Goal: Information Seeking & Learning: Learn about a topic

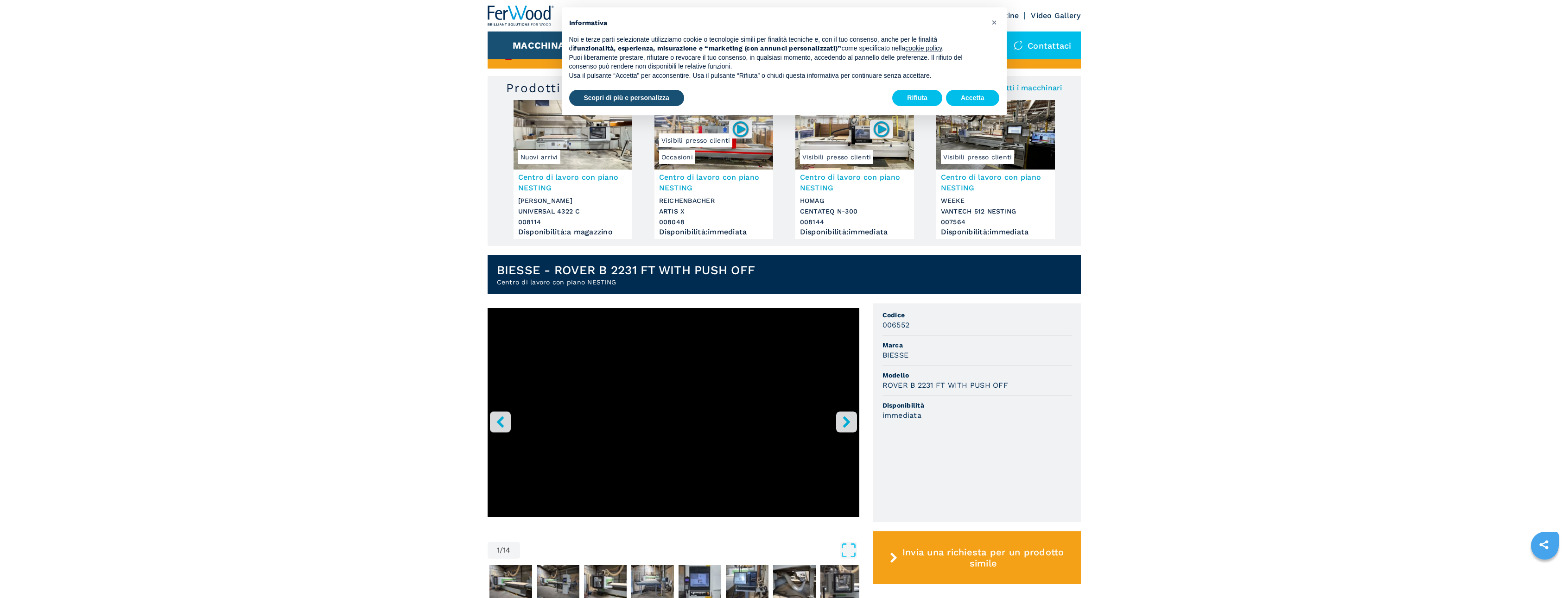
scroll to position [92, 0]
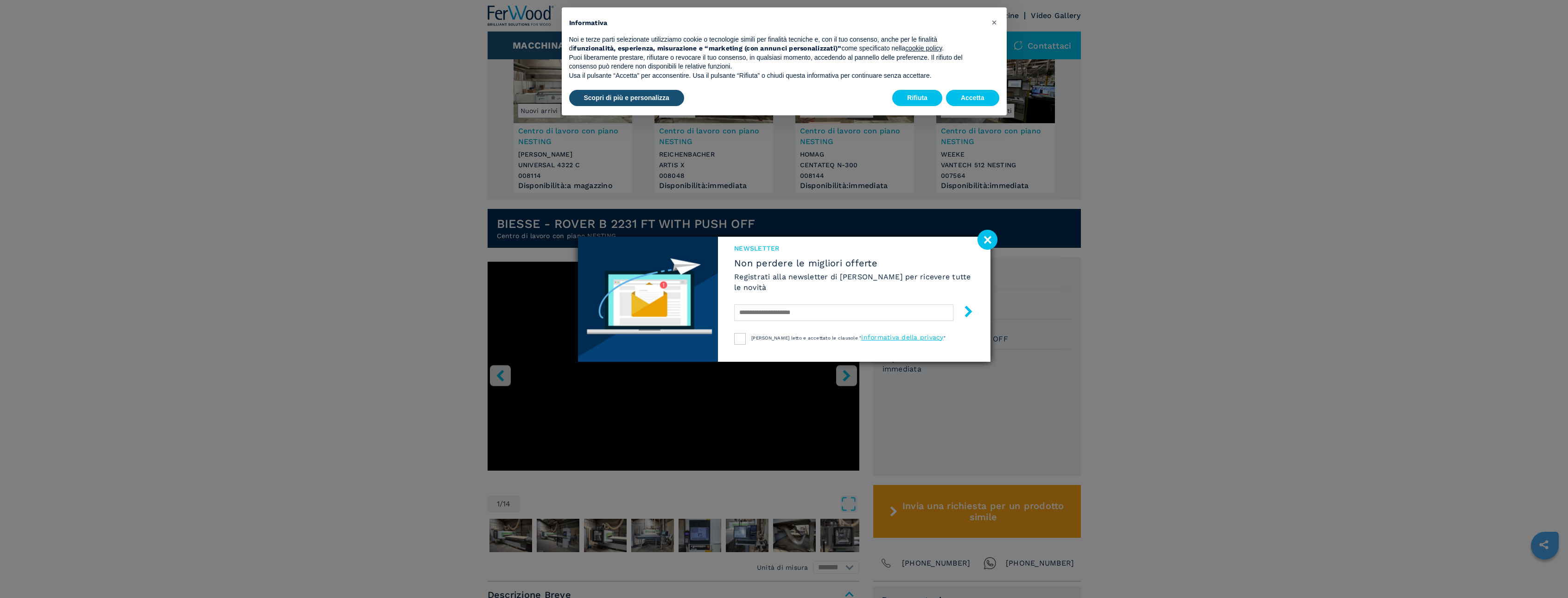
click at [986, 238] on image at bounding box center [987, 240] width 20 height 20
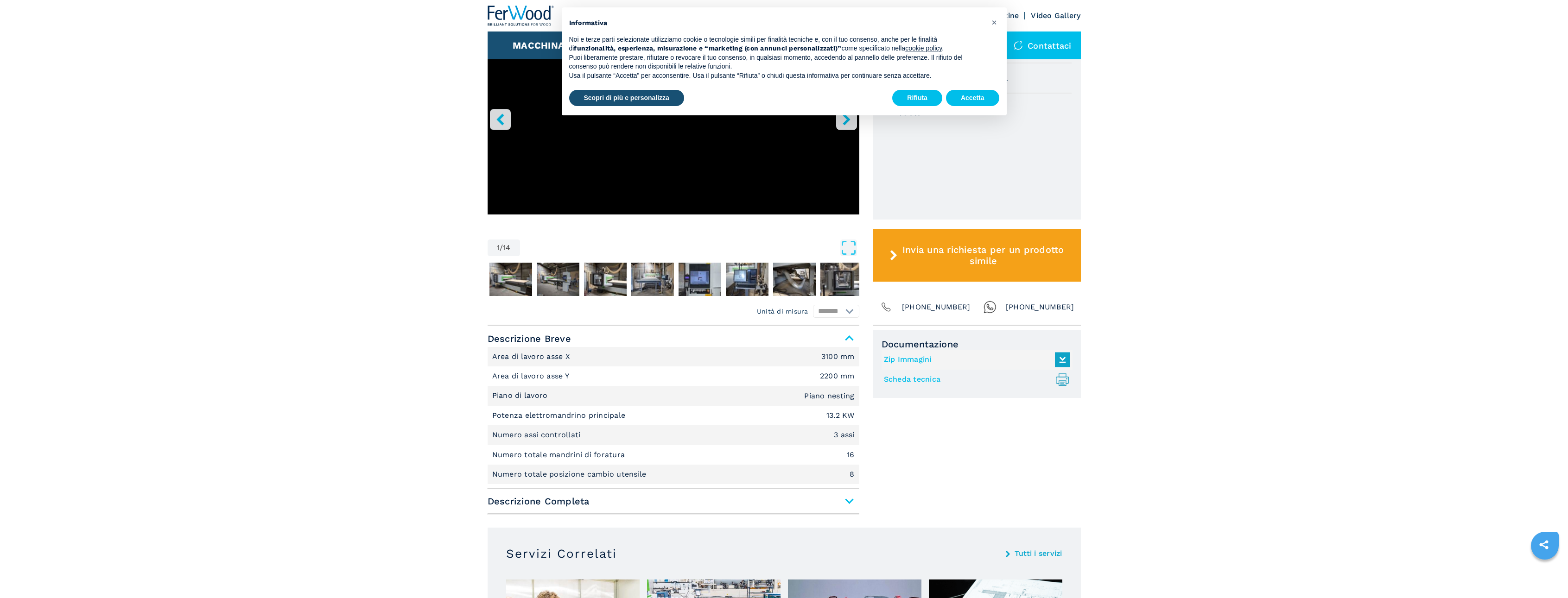
scroll to position [417, 0]
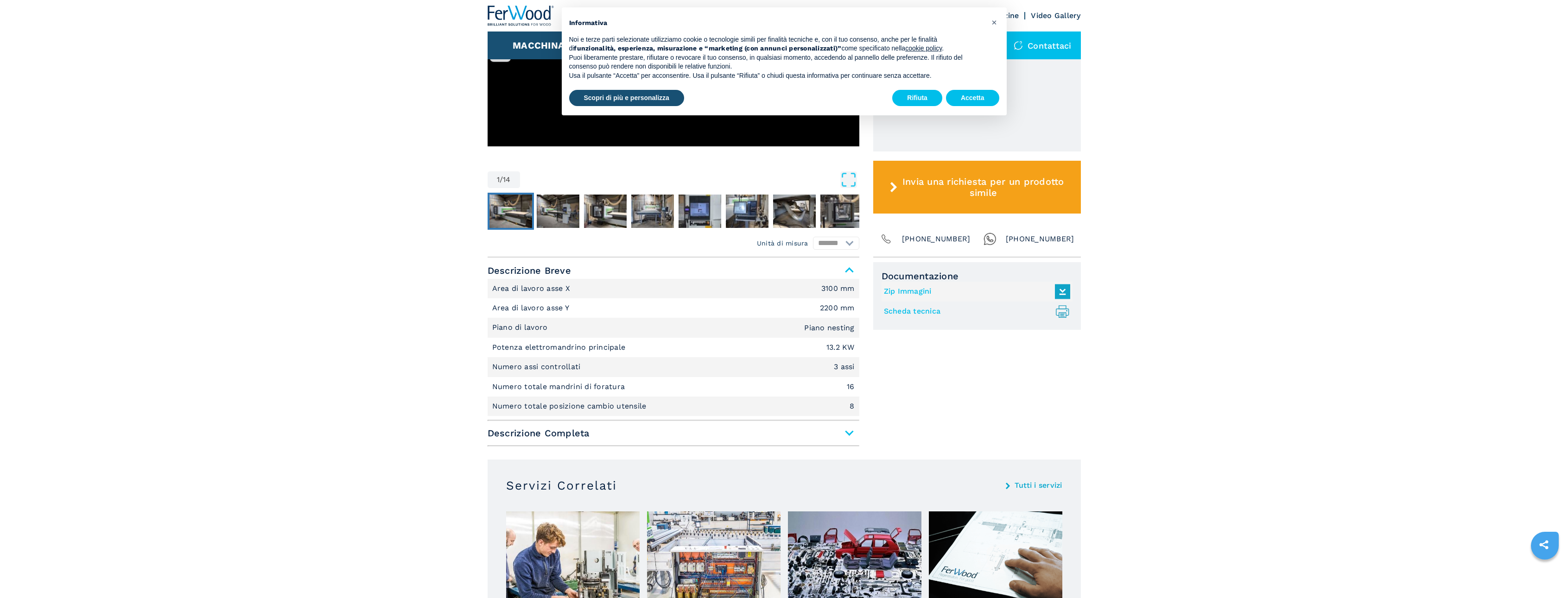
click at [525, 217] on img "Go to Slide 2" at bounding box center [511, 211] width 43 height 33
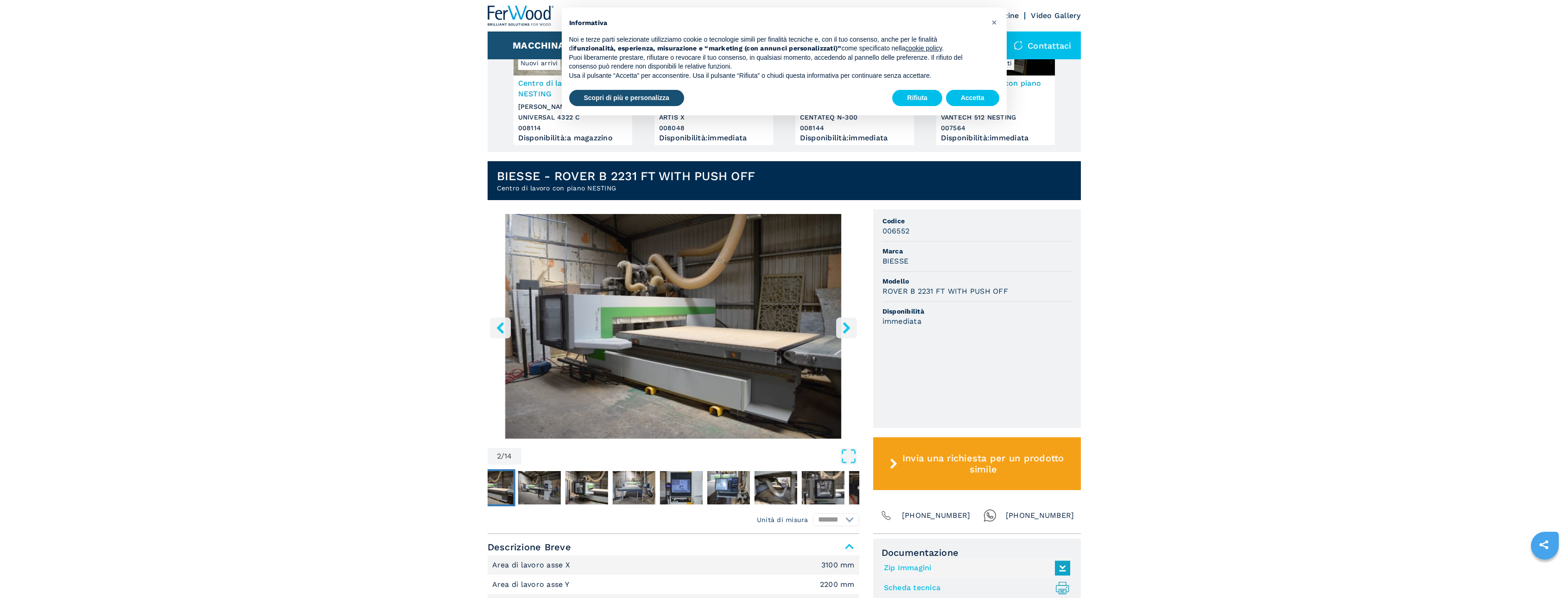
scroll to position [139, 0]
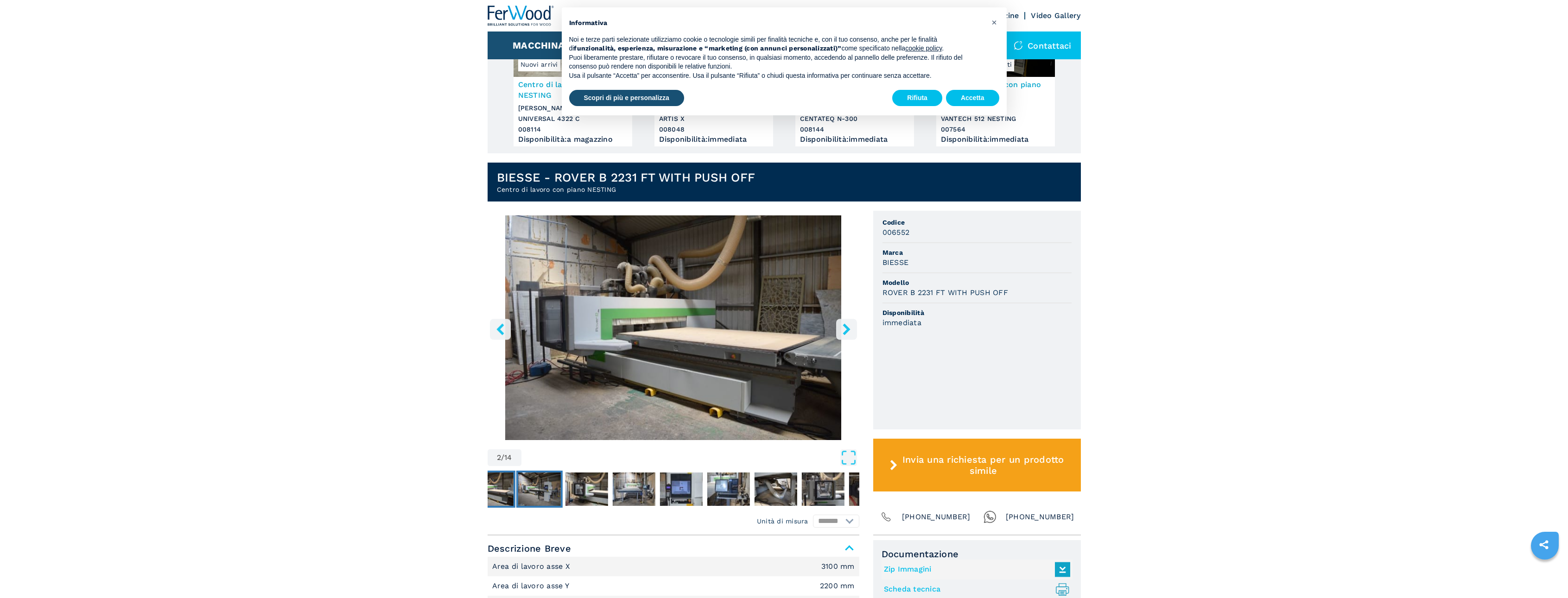
click at [539, 481] on img "Go to Slide 3" at bounding box center [539, 489] width 43 height 33
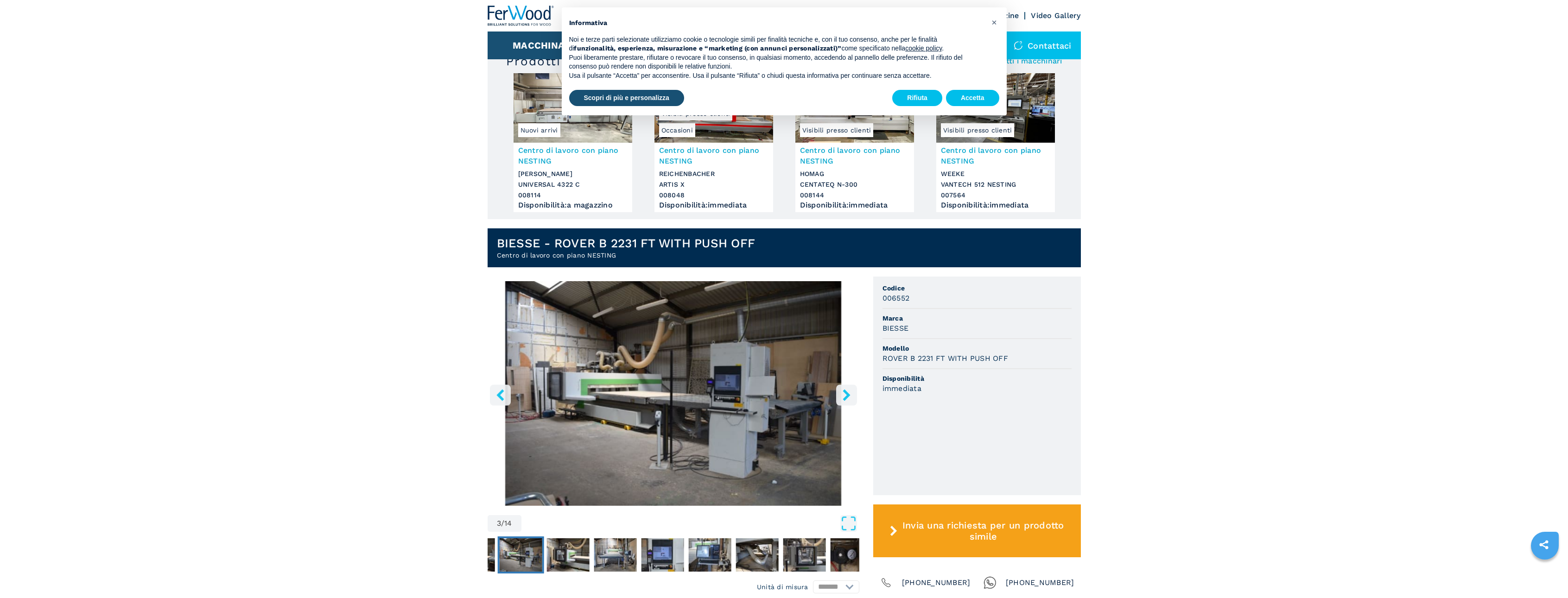
scroll to position [0, 0]
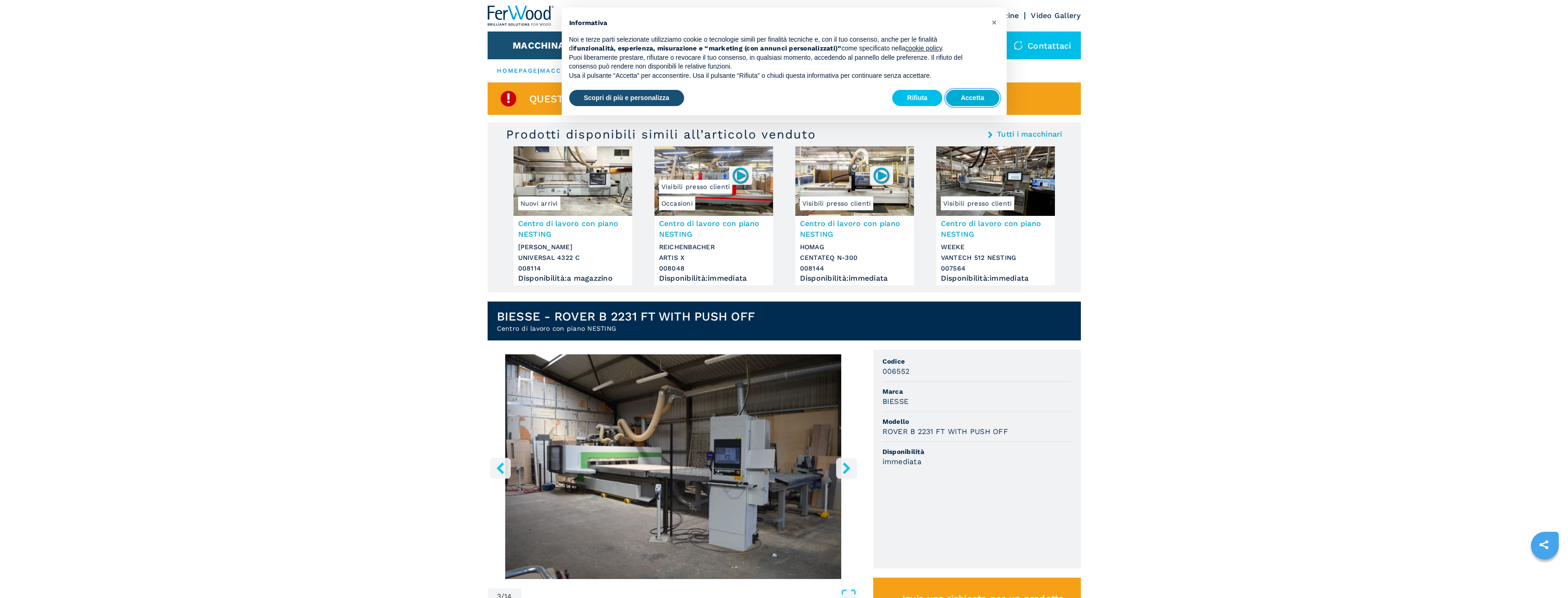
click at [981, 104] on button "Accetta" at bounding box center [973, 98] width 54 height 16
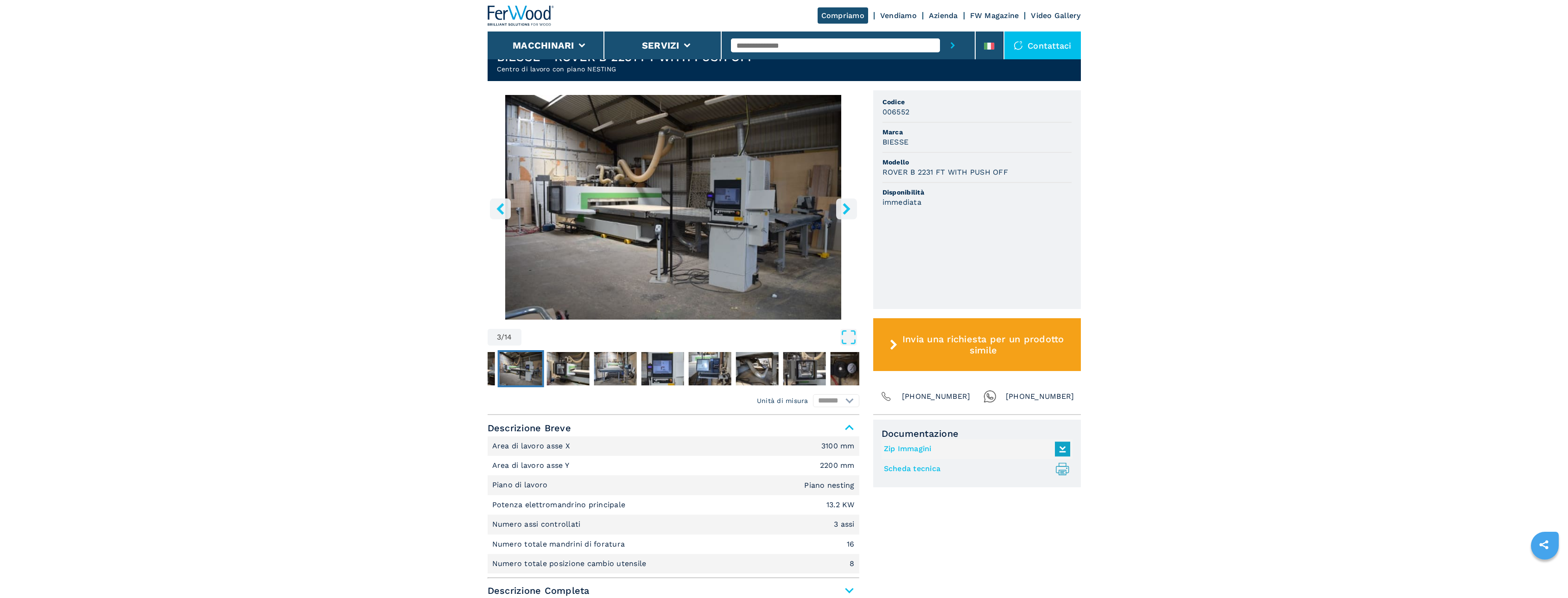
scroll to position [324, 0]
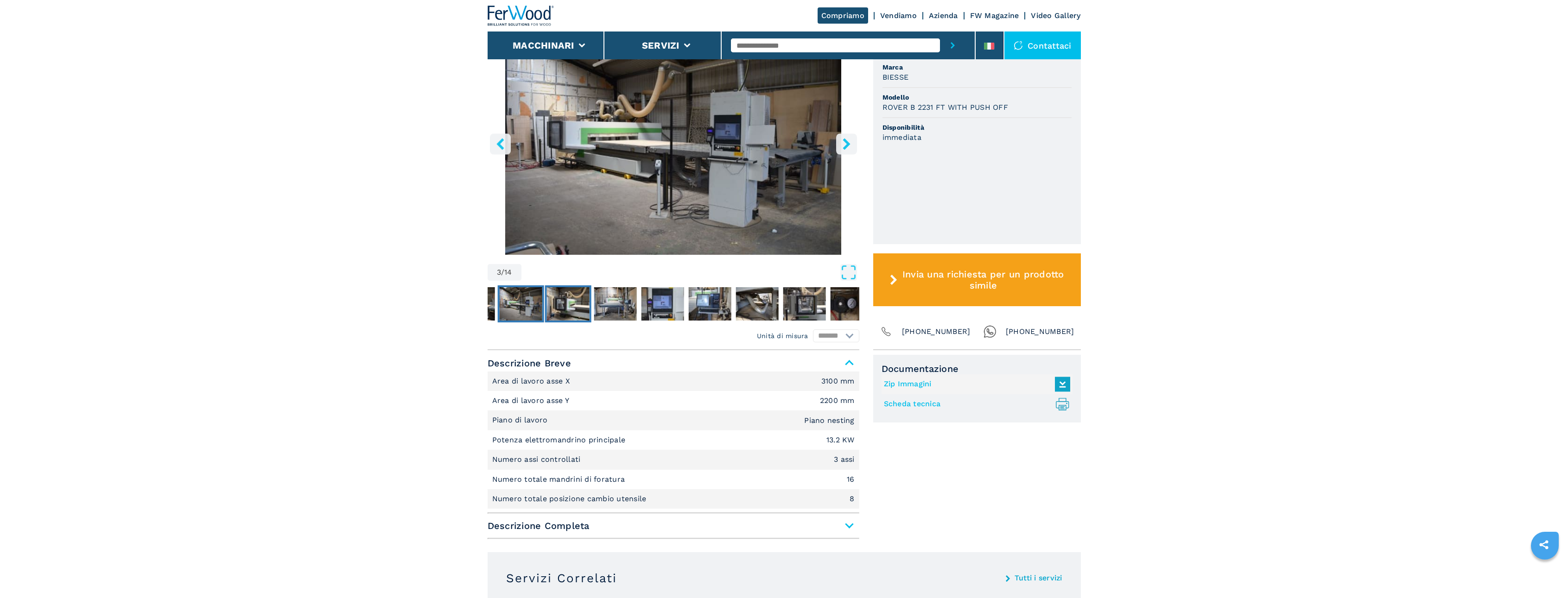
drag, startPoint x: 642, startPoint y: 193, endPoint x: 586, endPoint y: 316, distance: 135.1
click at [586, 316] on img "Go to Slide 4" at bounding box center [568, 304] width 43 height 33
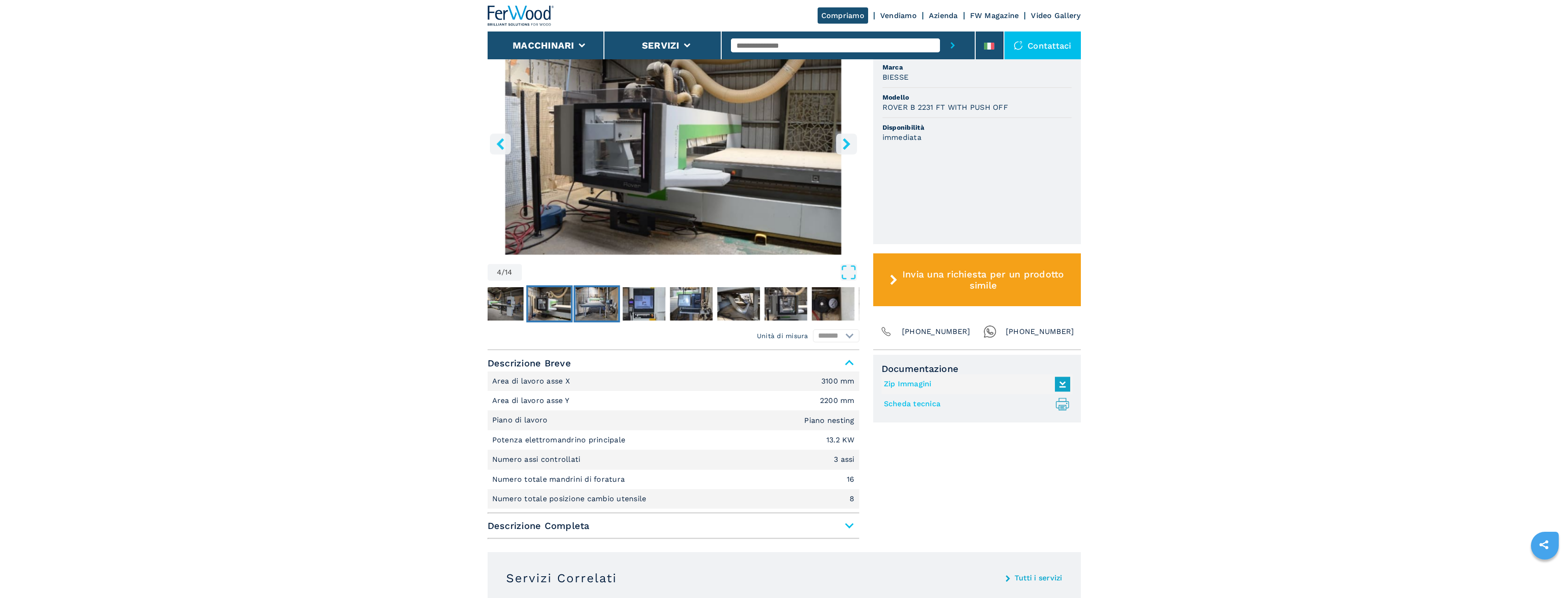
click at [604, 306] on img "Go to Slide 5" at bounding box center [597, 304] width 43 height 33
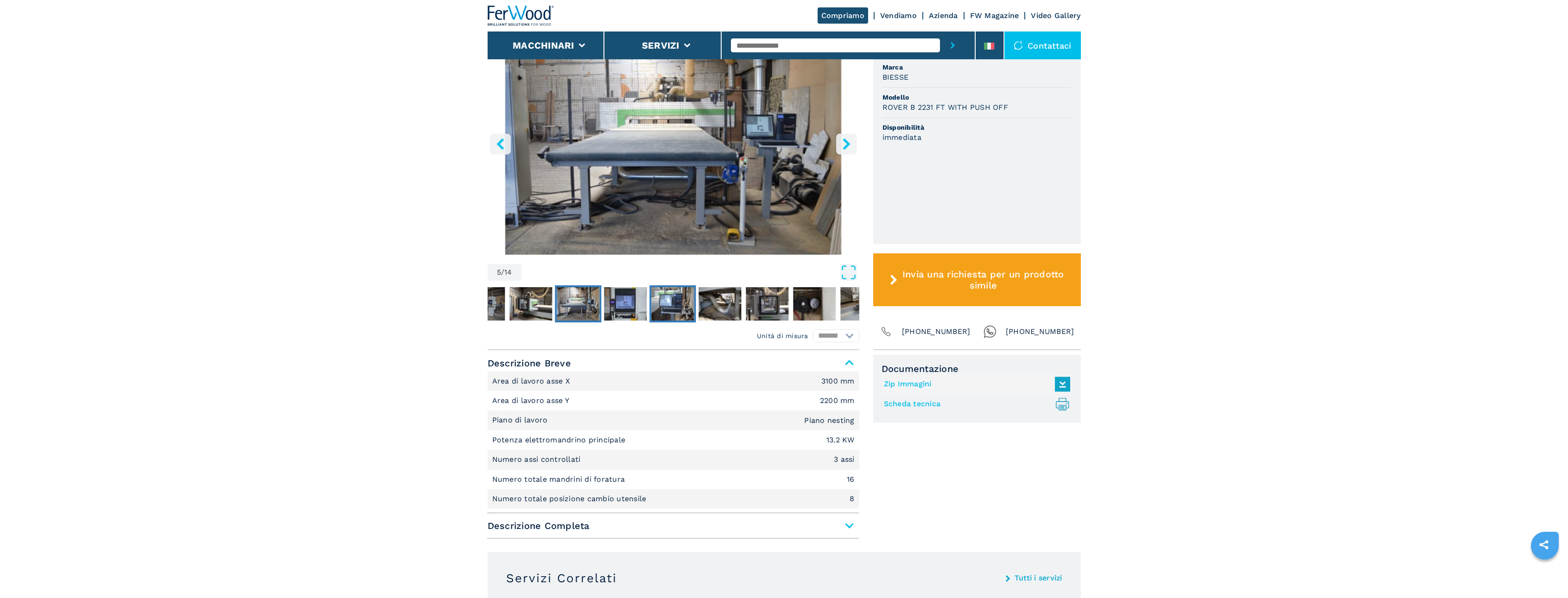
click at [664, 295] on img "Go to Slide 7" at bounding box center [673, 304] width 43 height 33
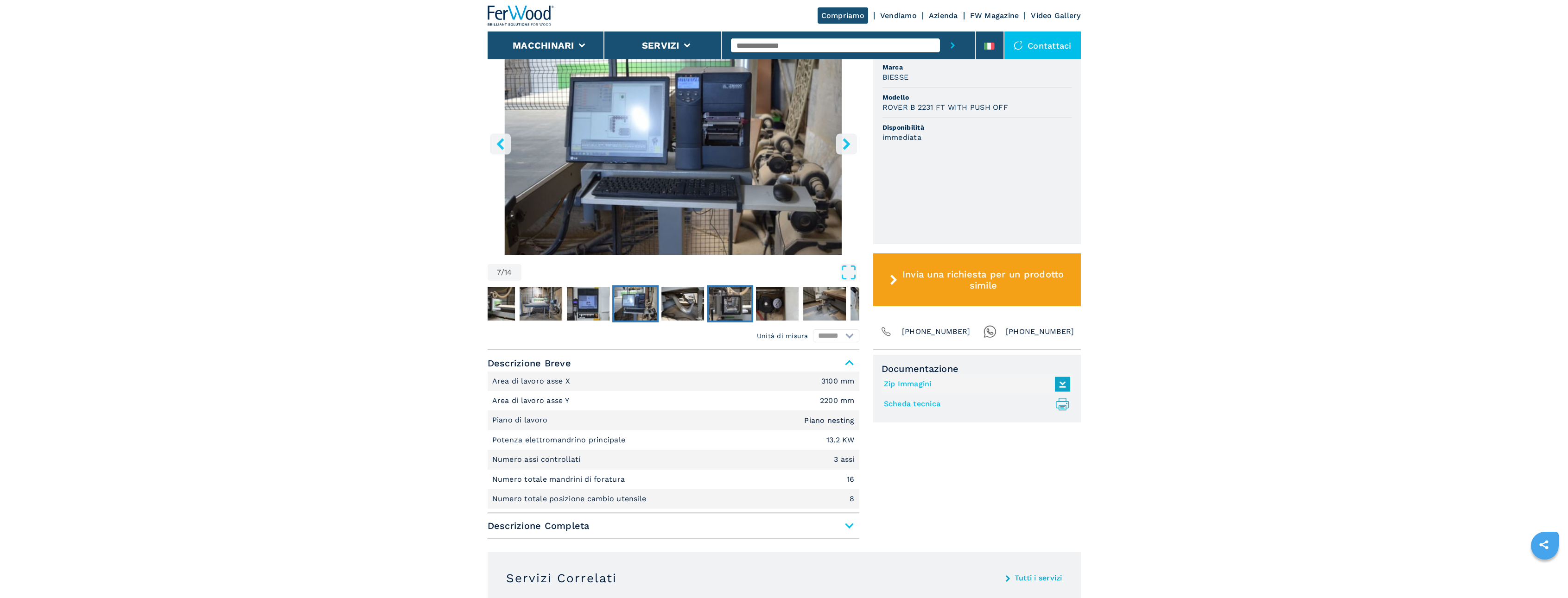
click at [741, 304] on img "Go to Slide 9" at bounding box center [730, 304] width 43 height 33
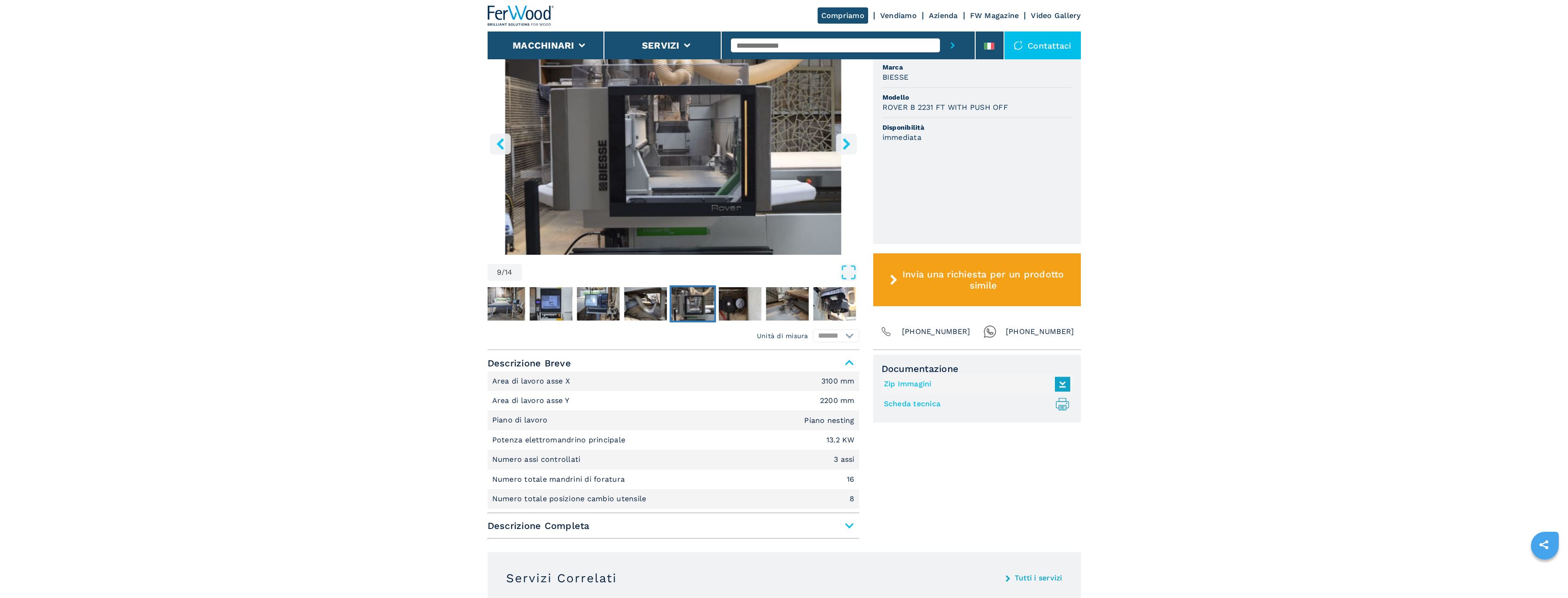
click at [689, 302] on img "Go to Slide 9" at bounding box center [693, 304] width 43 height 33
click at [590, 303] on img "Go to Slide 7" at bounding box center [598, 304] width 43 height 33
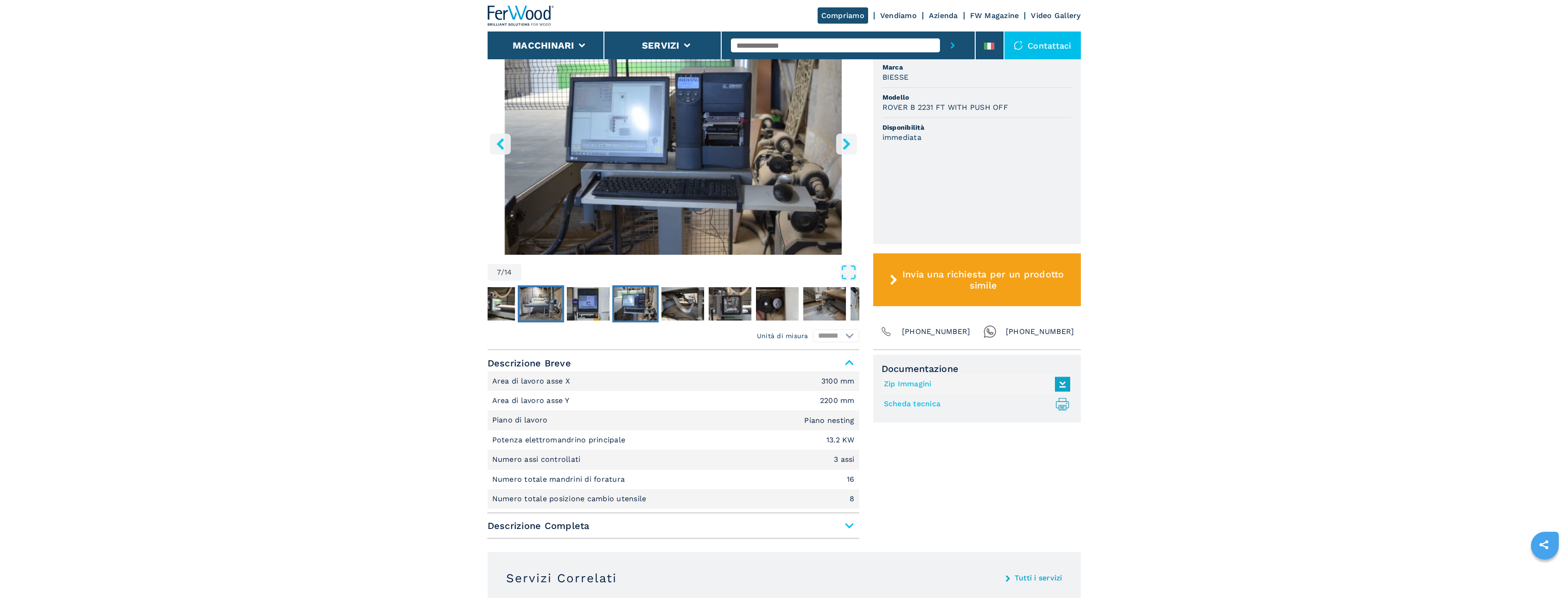
click at [559, 308] on img "Go to Slide 5" at bounding box center [541, 304] width 43 height 33
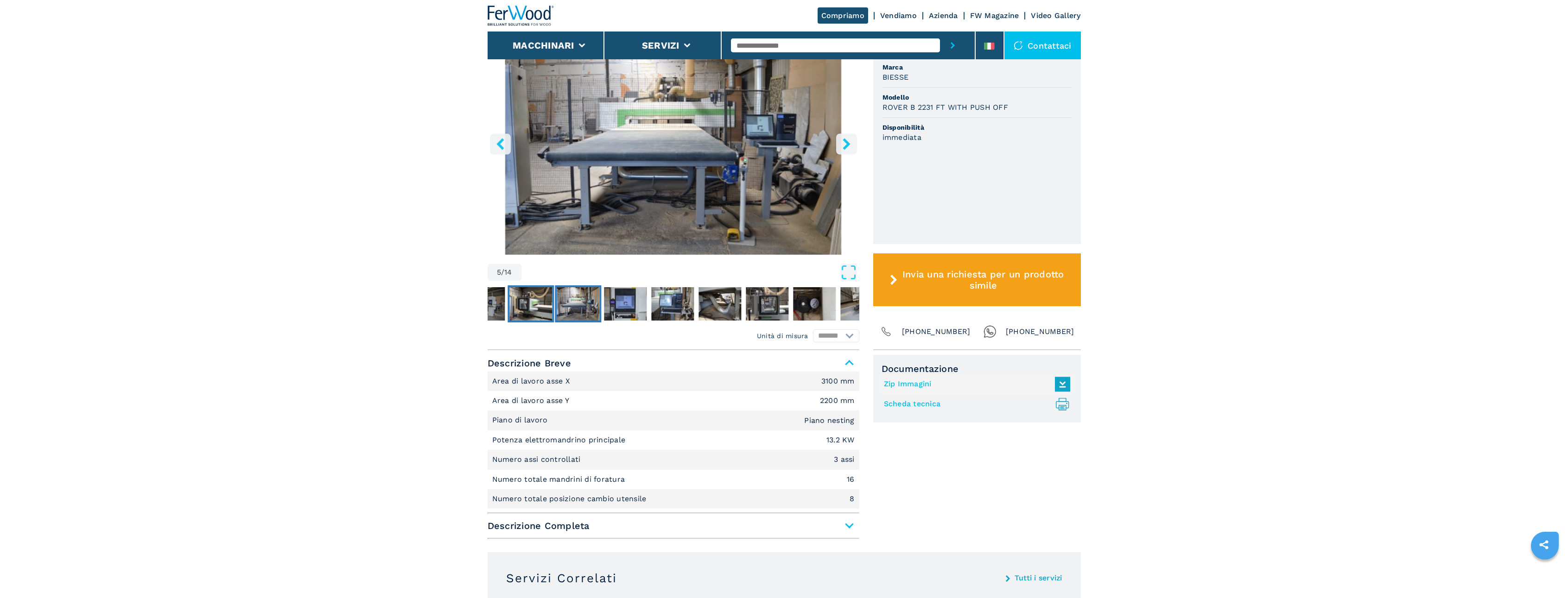
click at [531, 308] on img "Go to Slide 4" at bounding box center [531, 304] width 43 height 33
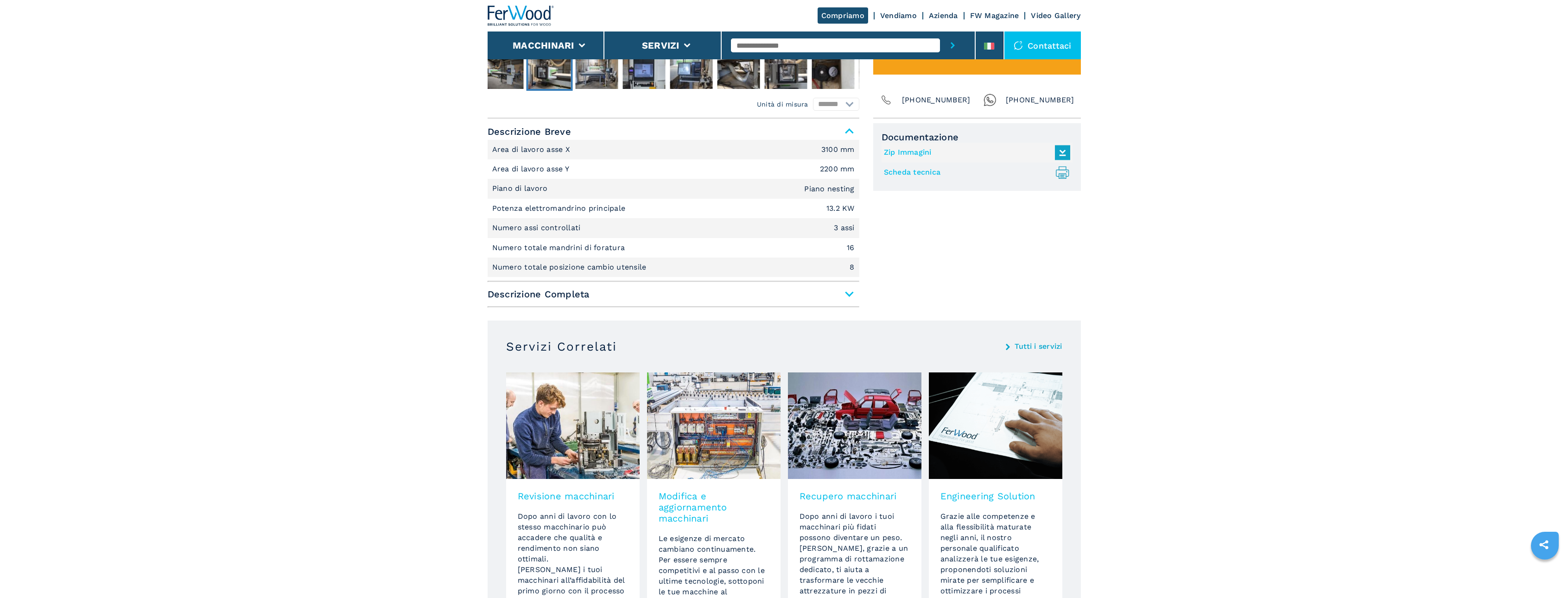
scroll to position [0, 0]
